Goal: Browse casually: Explore the website without a specific task or goal

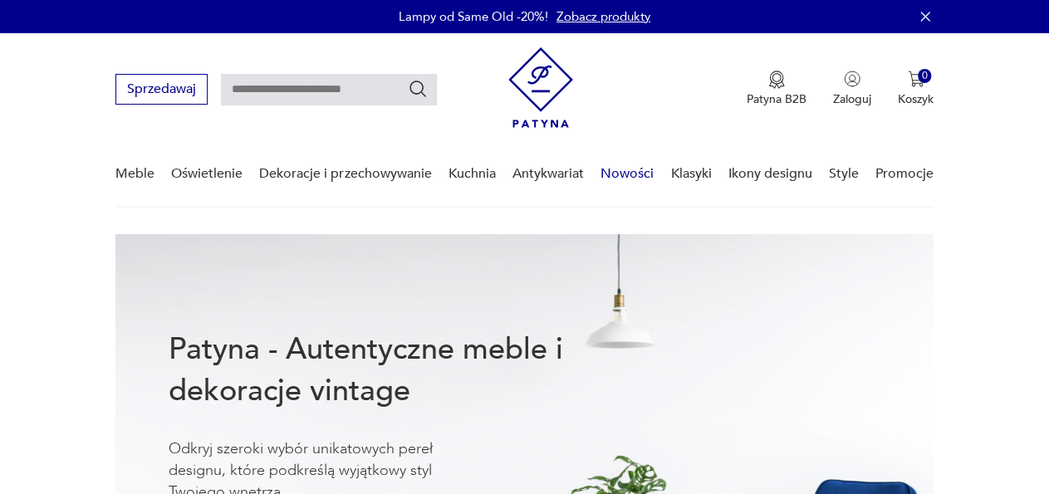
click at [625, 176] on link "Nowości" at bounding box center [626, 174] width 53 height 64
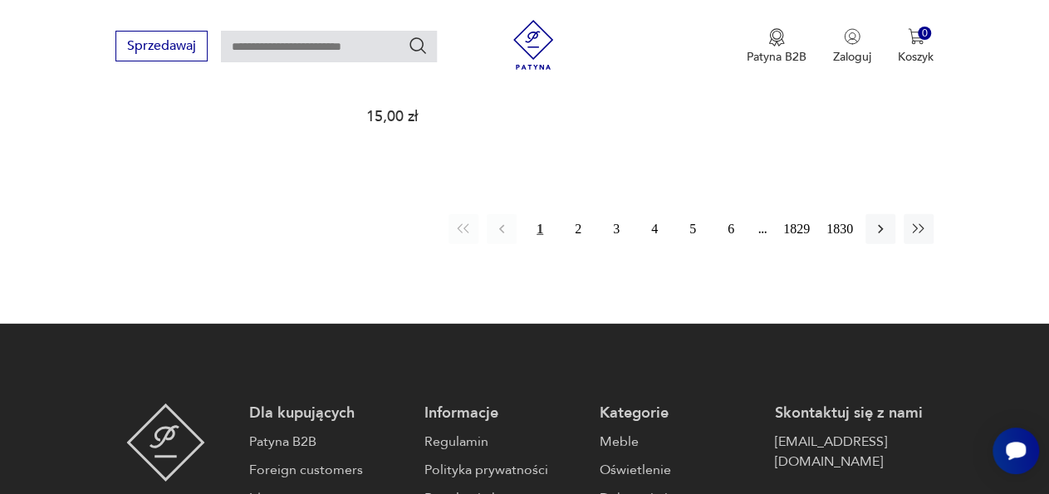
scroll to position [2319, 0]
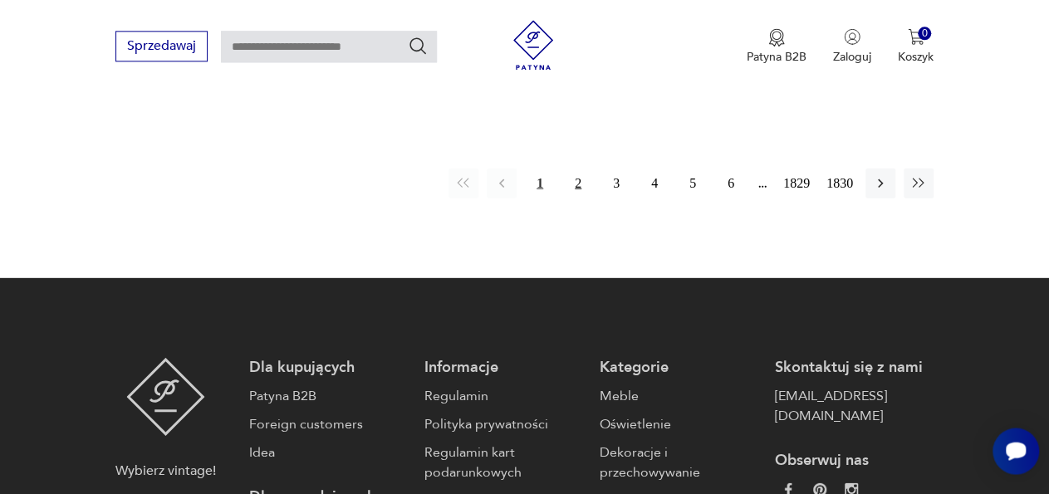
click at [576, 168] on button "2" at bounding box center [578, 183] width 30 height 30
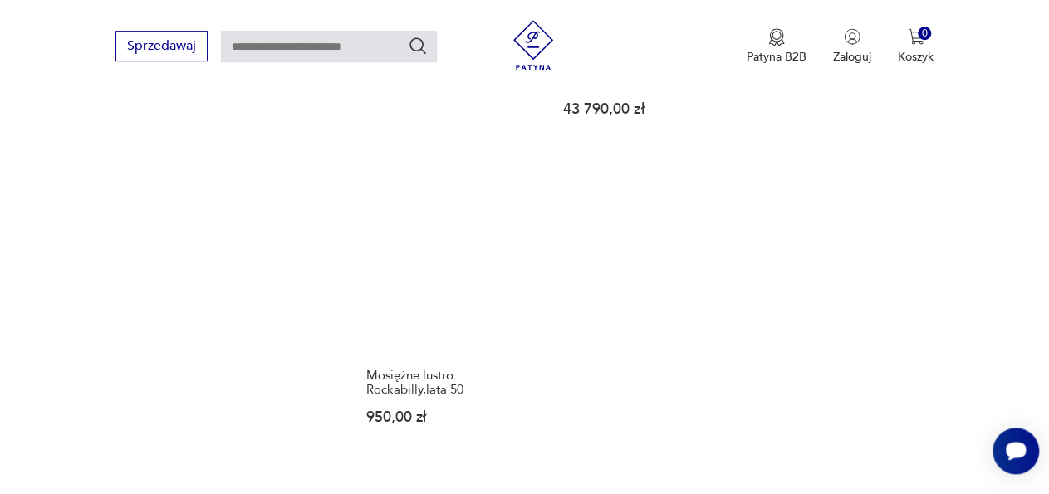
scroll to position [2070, 0]
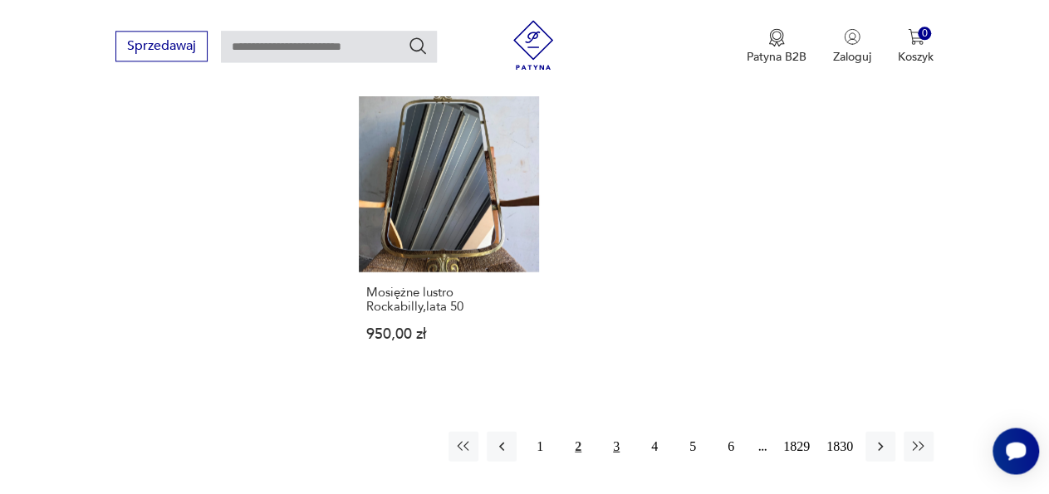
click at [617, 433] on button "3" at bounding box center [616, 446] width 30 height 30
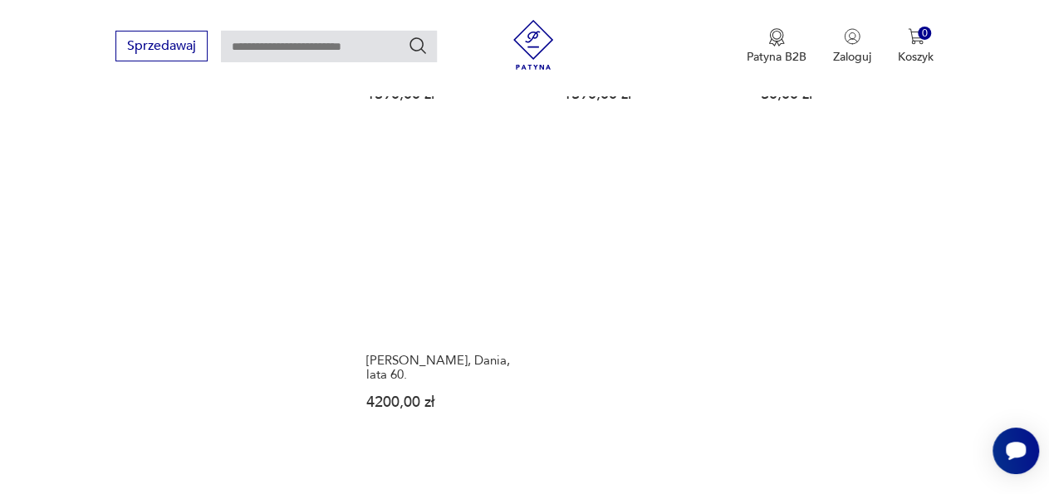
scroll to position [2027, 0]
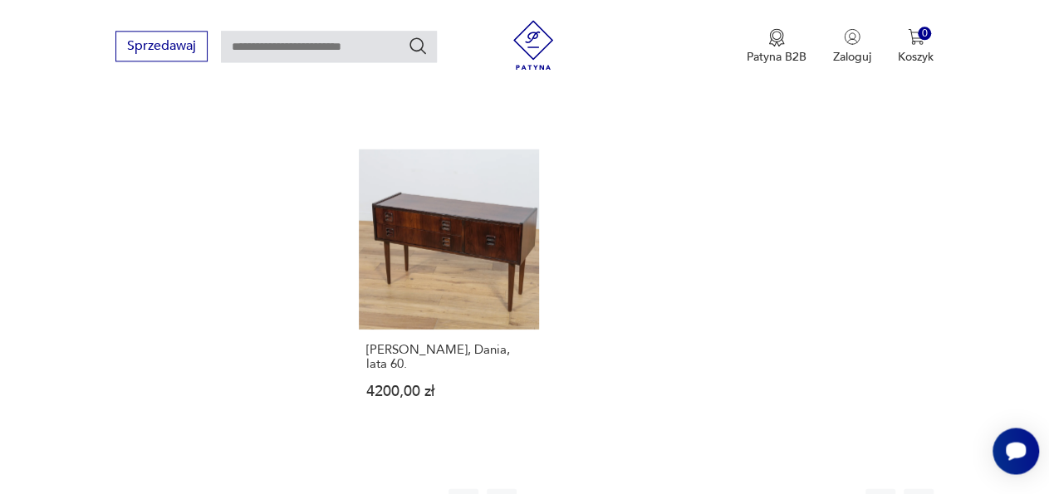
click at [652, 488] on button "4" at bounding box center [654, 503] width 30 height 30
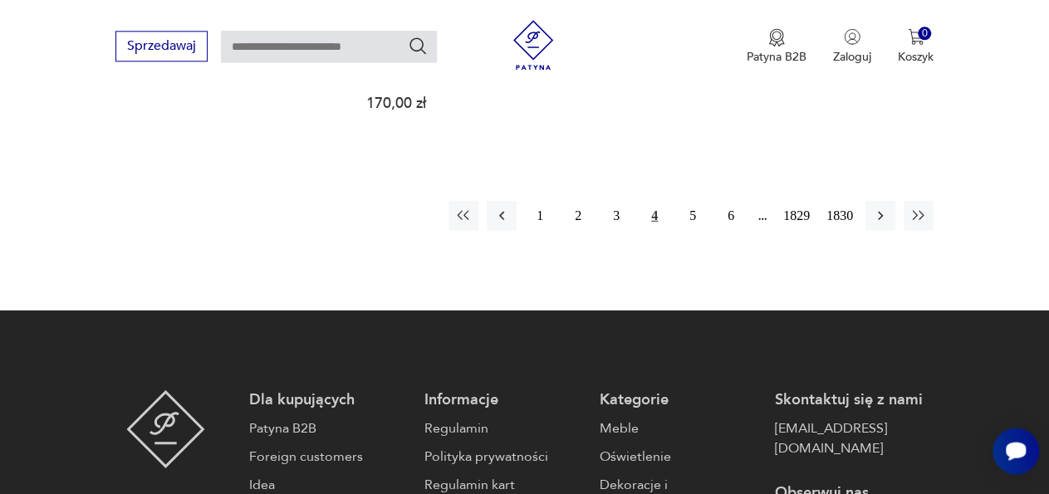
scroll to position [2373, 0]
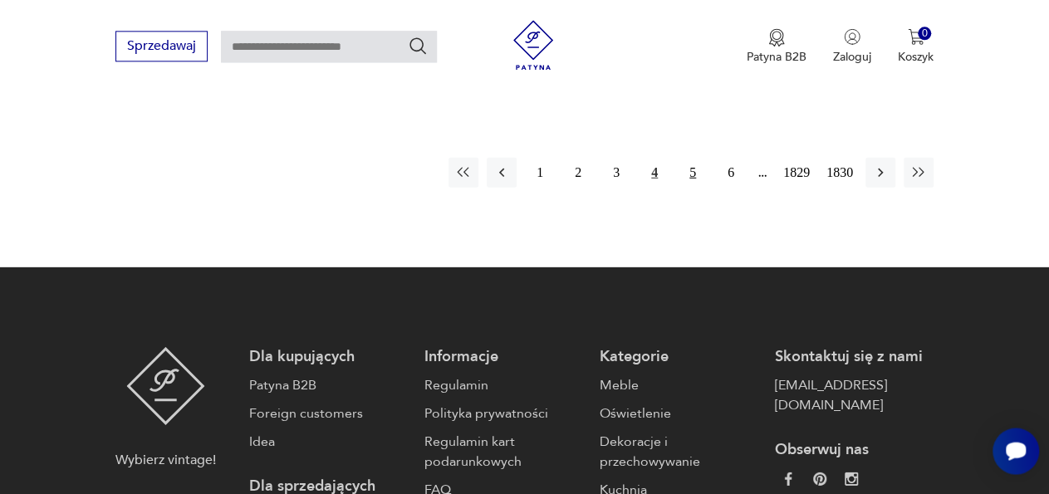
click at [697, 157] on button "5" at bounding box center [692, 172] width 30 height 30
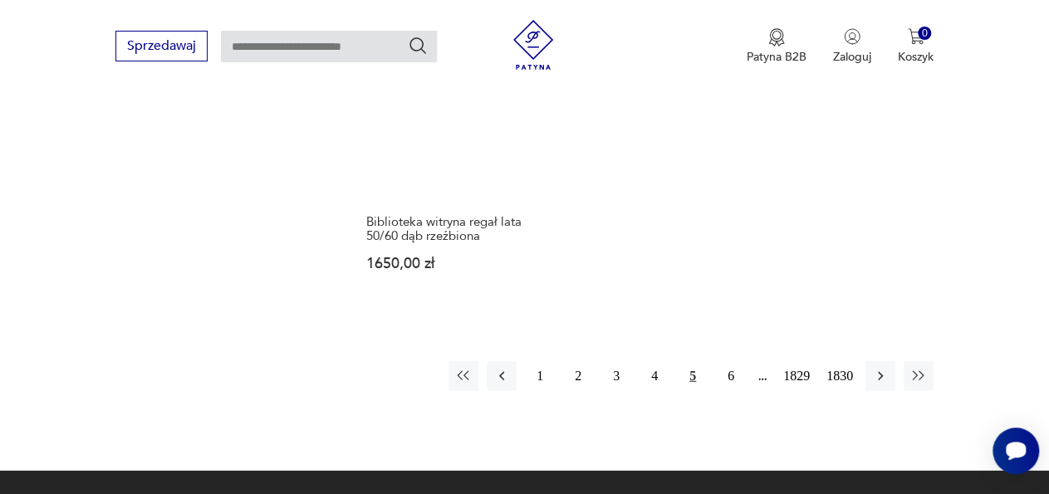
scroll to position [2286, 0]
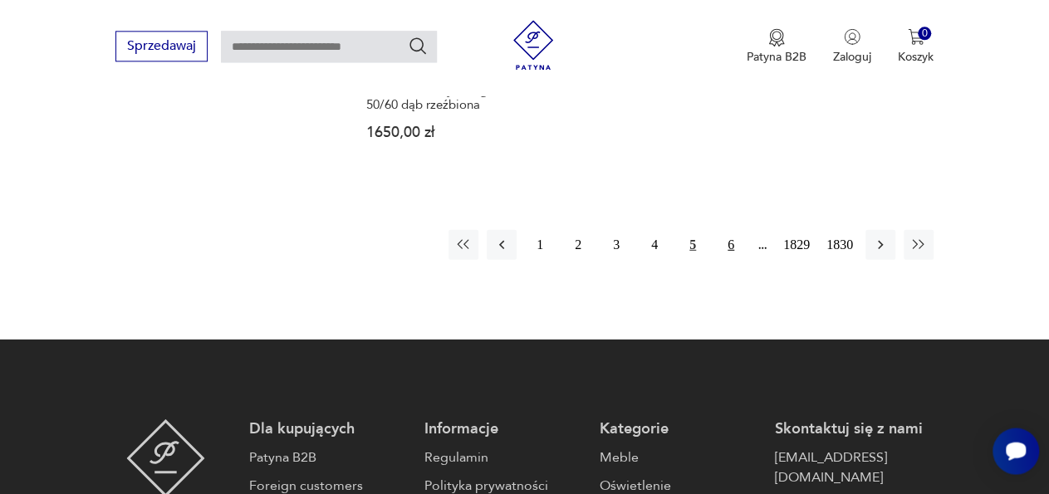
click at [731, 229] on button "6" at bounding box center [731, 244] width 30 height 30
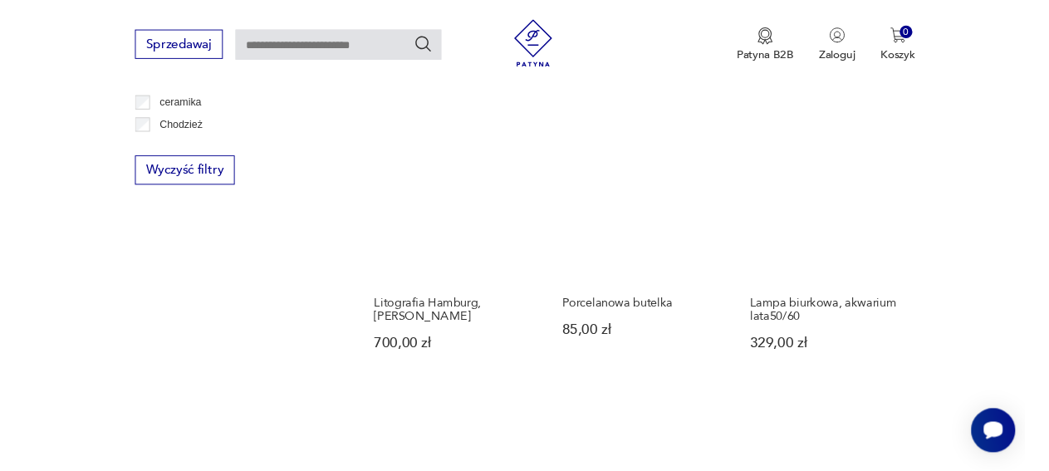
scroll to position [1121, 0]
